Goal: Information Seeking & Learning: Learn about a topic

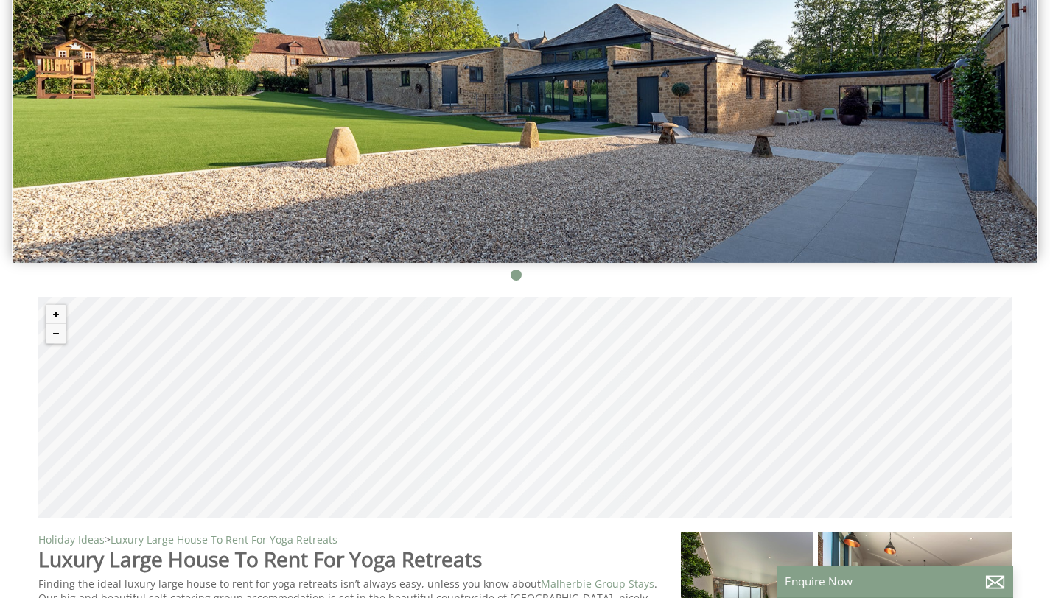
scroll to position [262, 0]
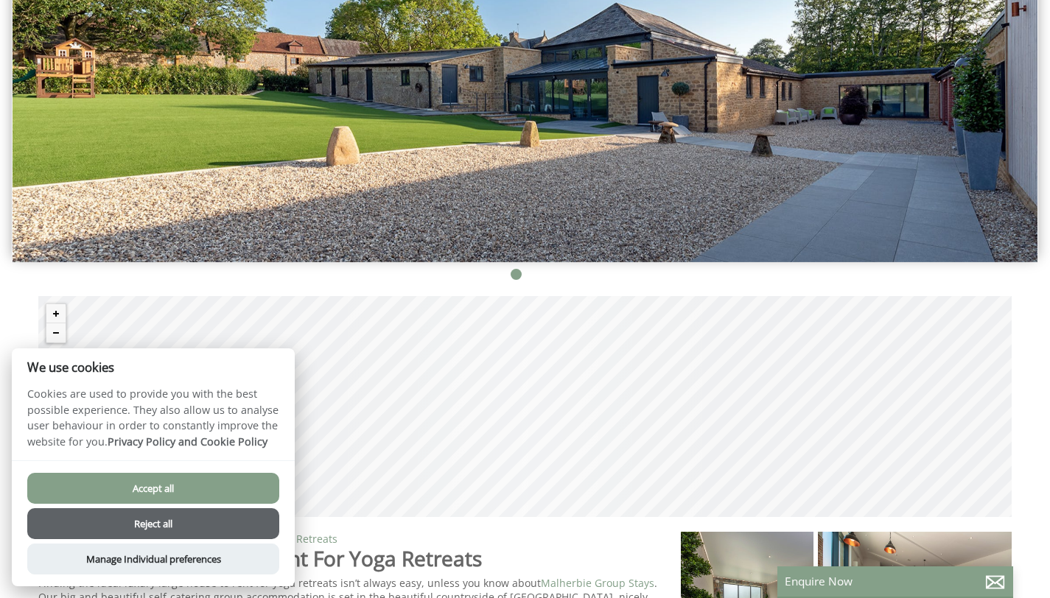
click at [174, 522] on button "Reject all" at bounding box center [153, 523] width 252 height 31
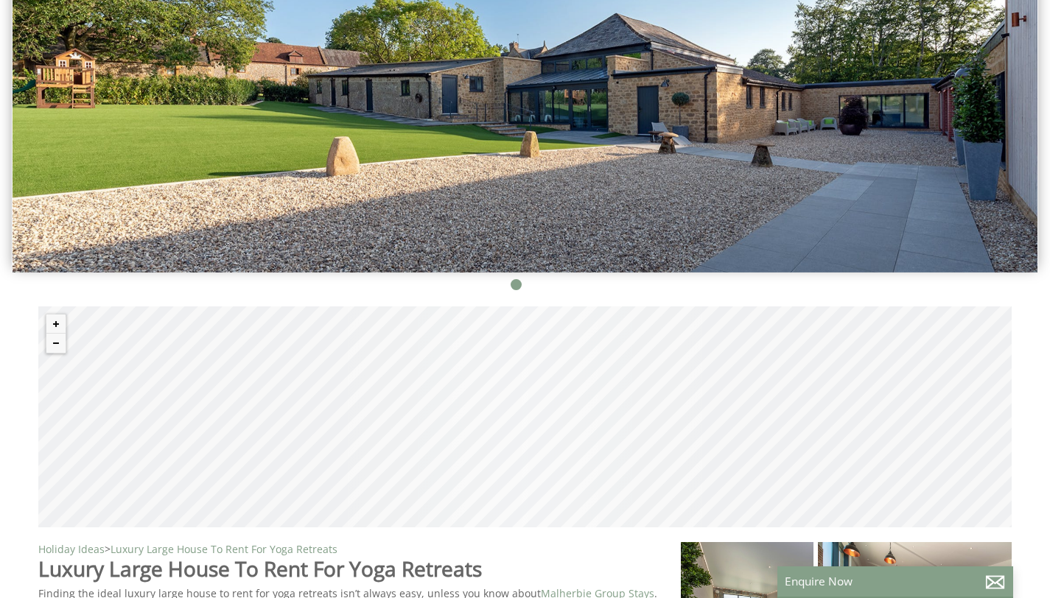
scroll to position [249, 0]
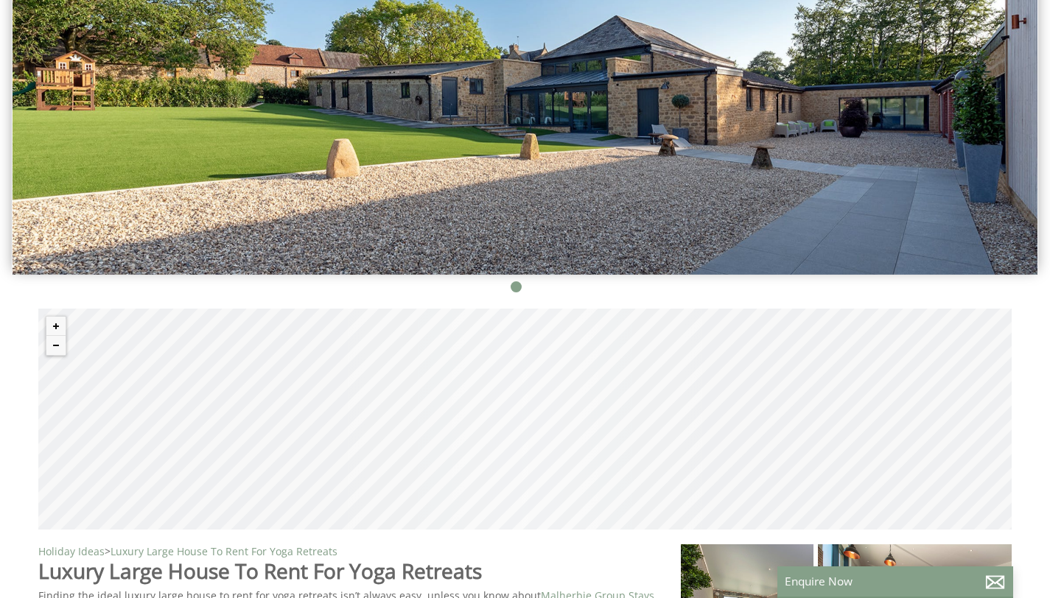
click at [481, 463] on div "© MapTiler © OpenStreetMap contributors" at bounding box center [524, 419] width 973 height 221
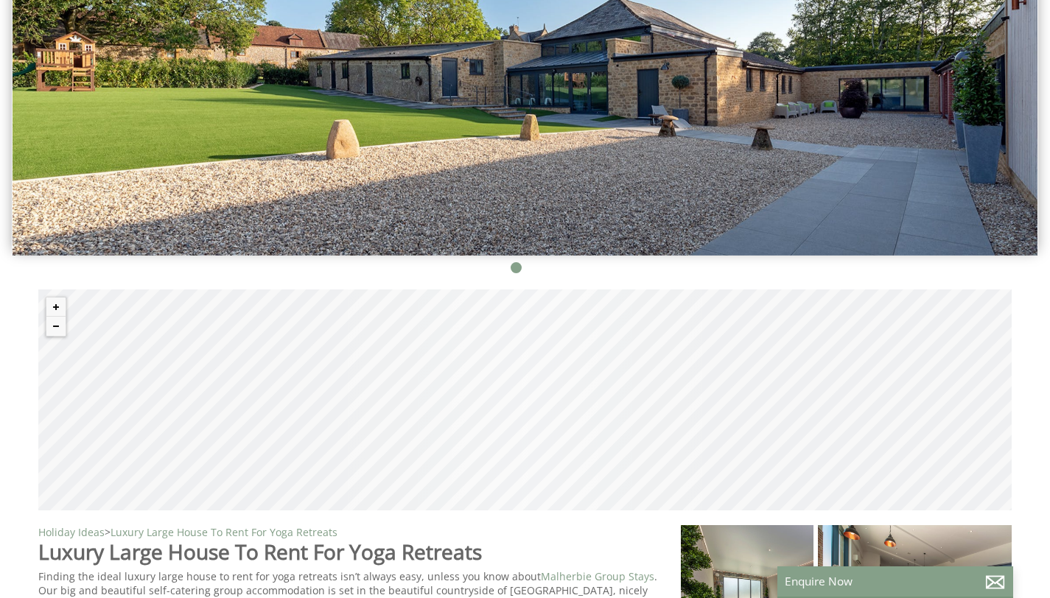
scroll to position [267, 0]
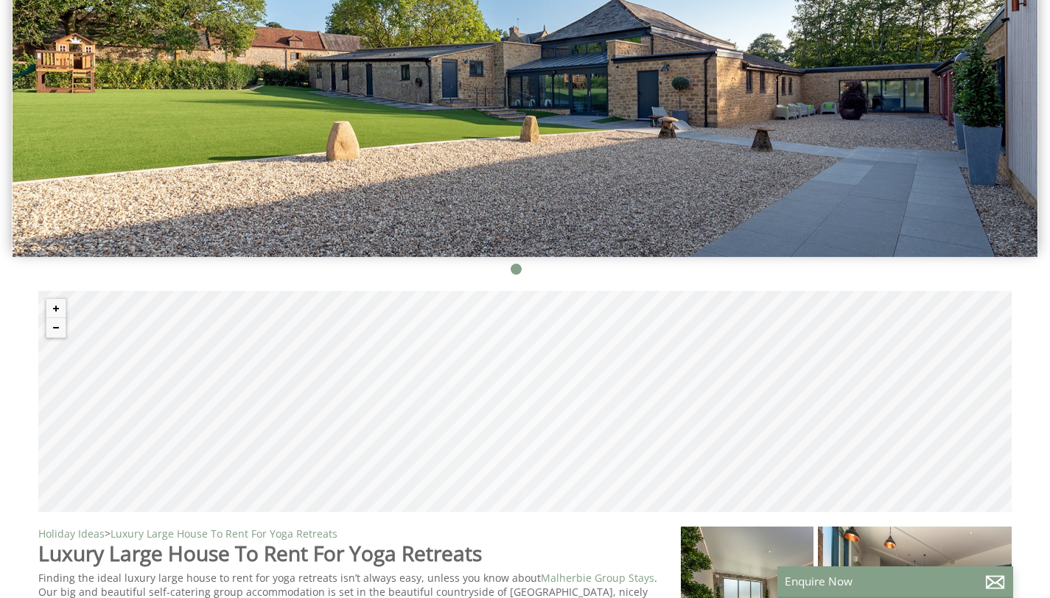
drag, startPoint x: 591, startPoint y: 449, endPoint x: 361, endPoint y: 462, distance: 230.2
click at [361, 462] on div "© MapTiler © OpenStreetMap contributors" at bounding box center [524, 401] width 973 height 221
drag, startPoint x: 537, startPoint y: 415, endPoint x: 527, endPoint y: 476, distance: 62.0
click at [527, 476] on div "© MapTiler © OpenStreetMap contributors" at bounding box center [524, 401] width 973 height 221
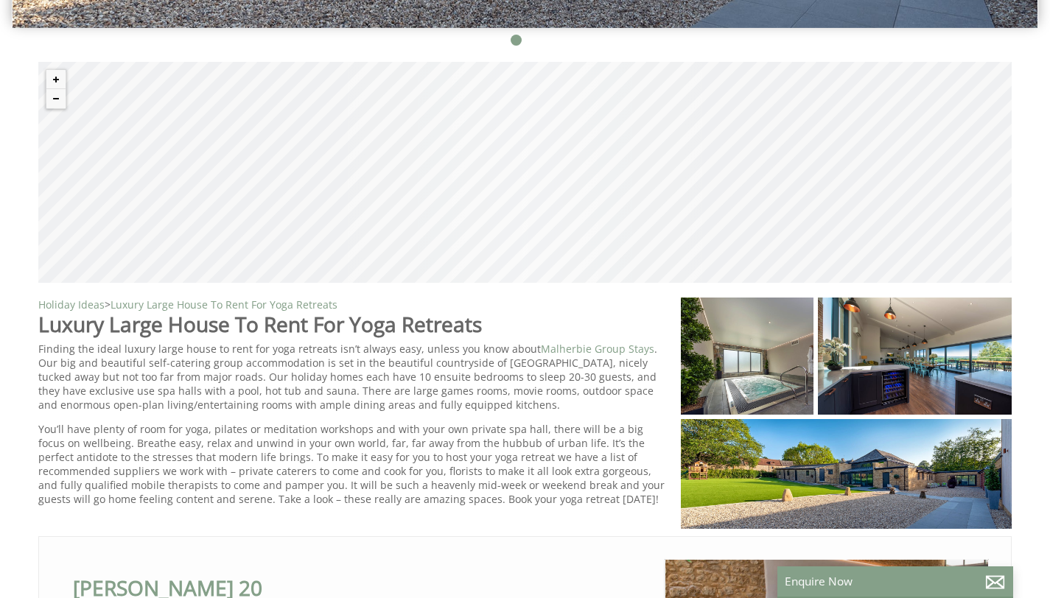
scroll to position [494, 0]
